Goal: Information Seeking & Learning: Learn about a topic

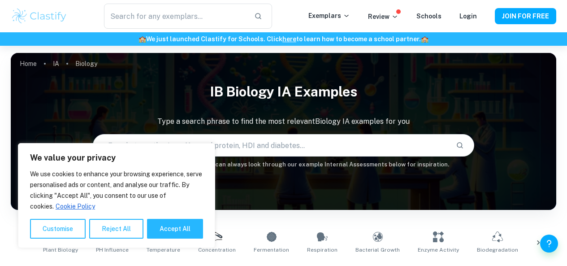
scroll to position [224, 0]
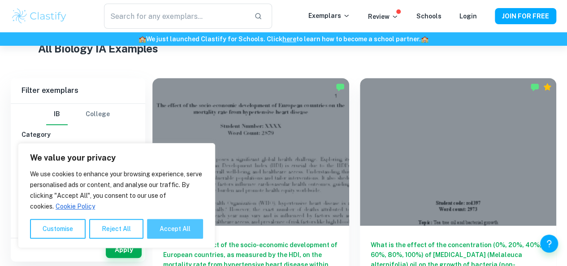
click at [168, 223] on button "Accept All" at bounding box center [175, 229] width 56 height 20
checkbox input "true"
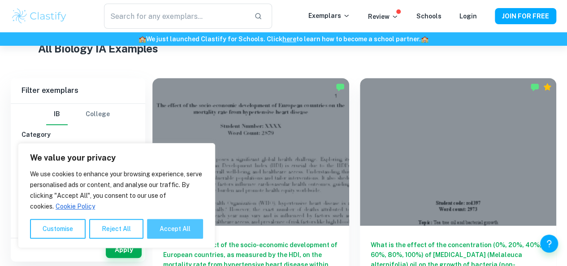
checkbox input "true"
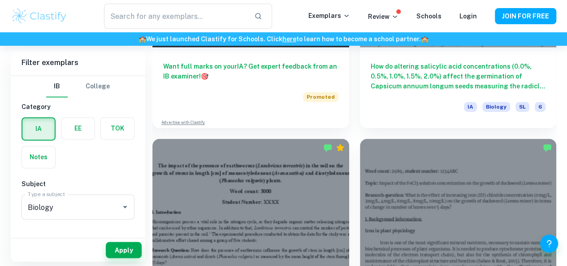
scroll to position [627, 0]
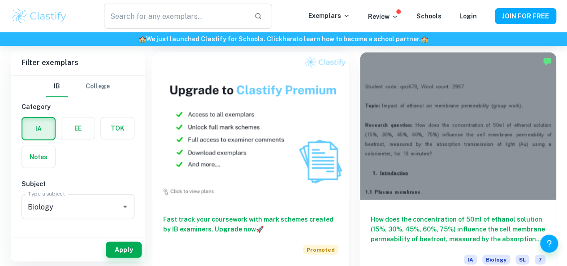
scroll to position [985, 0]
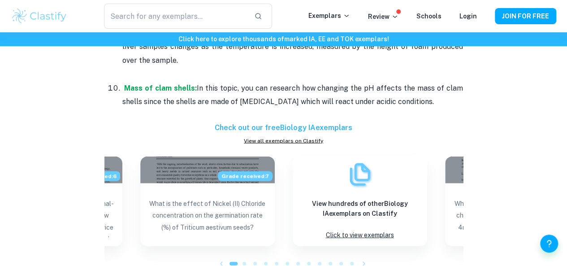
scroll to position [944, 0]
